Goal: Find specific page/section: Find specific page/section

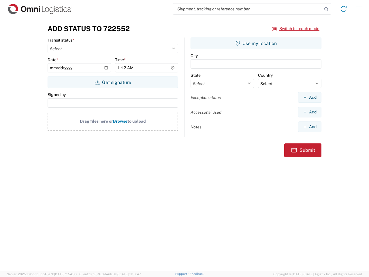
click at [247, 9] on input "search" at bounding box center [247, 8] width 149 height 11
click at [326, 9] on icon at bounding box center [326, 9] width 8 height 8
click at [343, 9] on icon at bounding box center [343, 8] width 9 height 9
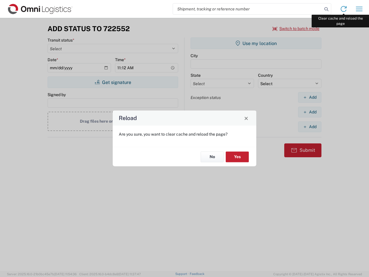
click at [359, 9] on div "Reload Are you sure, you want to clear cache and reload the page? No Yes" at bounding box center [184, 138] width 369 height 277
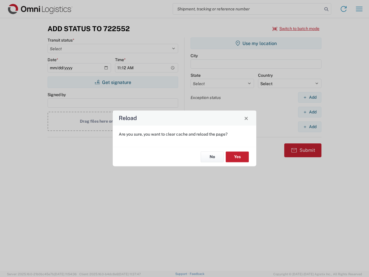
click at [296, 29] on div "Reload Are you sure, you want to clear cache and reload the page? No Yes" at bounding box center [184, 138] width 369 height 277
click at [113, 82] on div "Reload Are you sure, you want to clear cache and reload the page? No Yes" at bounding box center [184, 138] width 369 height 277
click at [256, 43] on div "Reload Are you sure, you want to clear cache and reload the page? No Yes" at bounding box center [184, 138] width 369 height 277
click at [309, 97] on div "Reload Are you sure, you want to clear cache and reload the page? No Yes" at bounding box center [184, 138] width 369 height 277
click at [309, 112] on div "Reload Are you sure, you want to clear cache and reload the page? No Yes" at bounding box center [184, 138] width 369 height 277
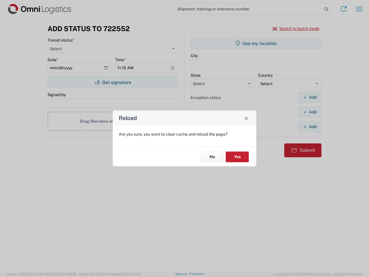
click at [309, 126] on div "Reload Are you sure, you want to clear cache and reload the page? No Yes" at bounding box center [184, 138] width 369 height 277
